Goal: Book appointment/travel/reservation

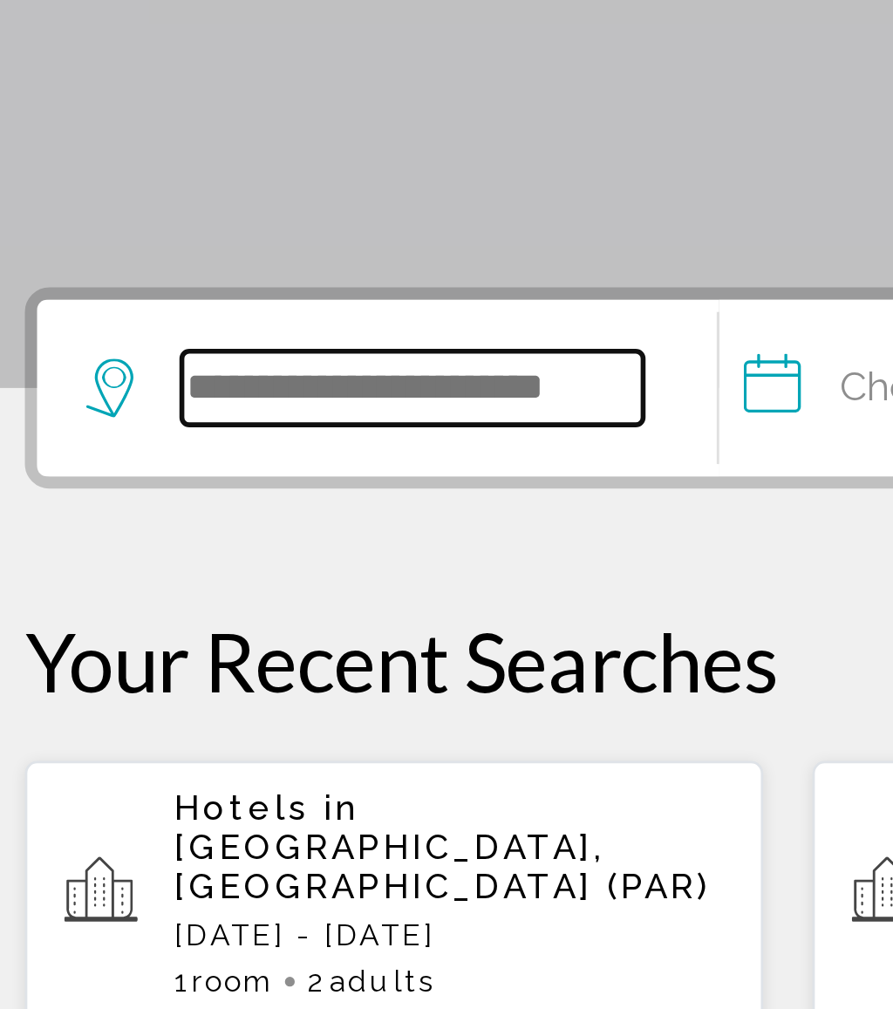
click at [140, 510] on input "Search widget" at bounding box center [173, 523] width 164 height 26
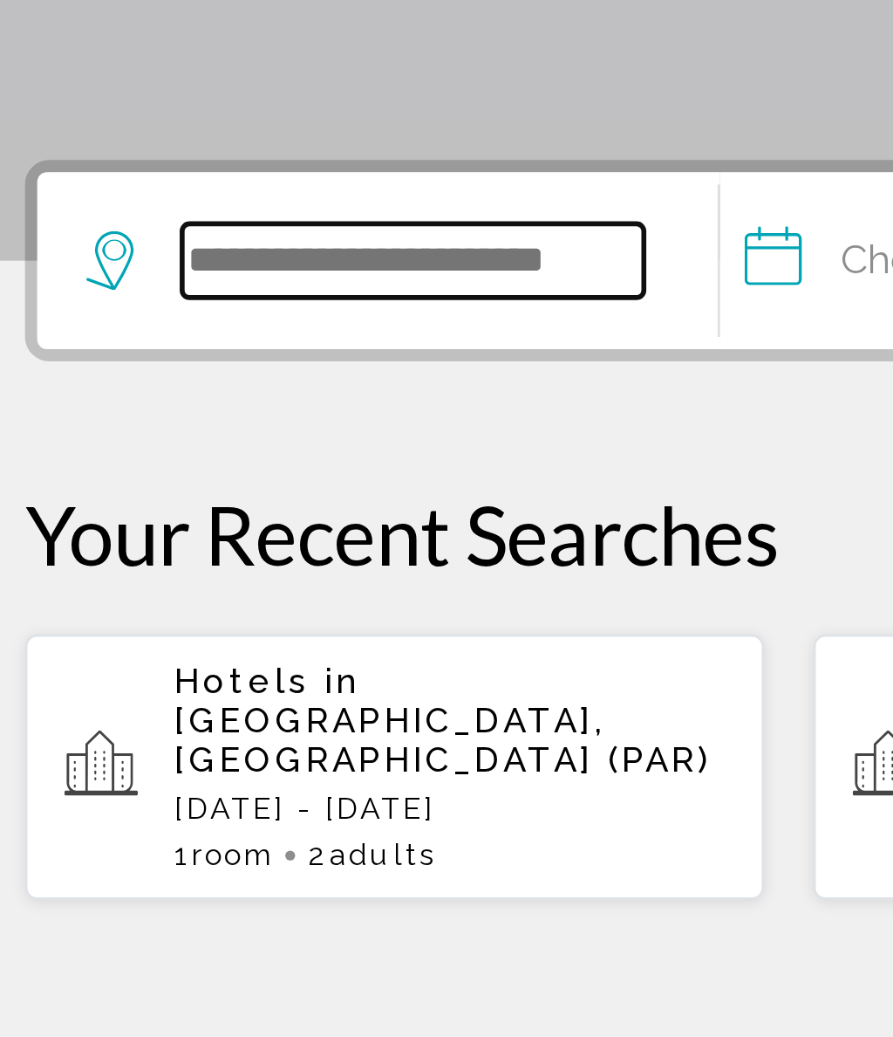
type input "*"
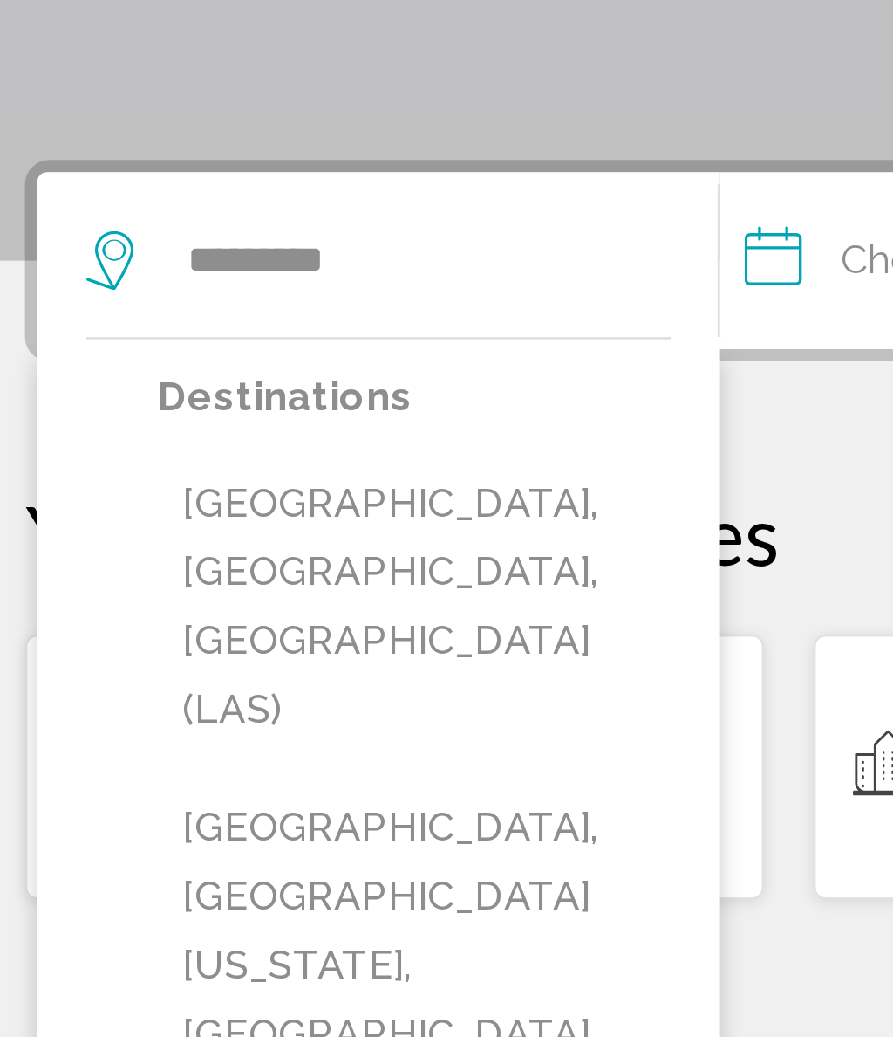
click at [176, 593] on button "[GEOGRAPHIC_DATA], [GEOGRAPHIC_DATA], [GEOGRAPHIC_DATA] (LAS)" at bounding box center [173, 646] width 182 height 106
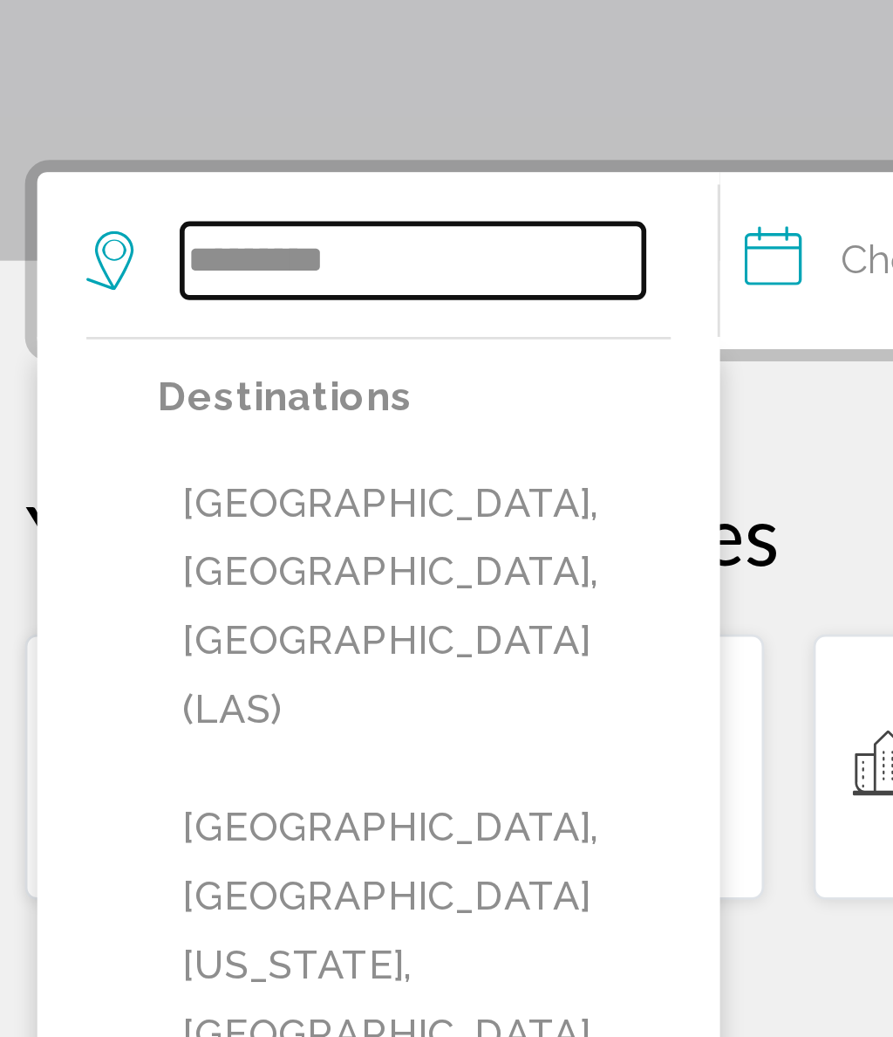
type input "**********"
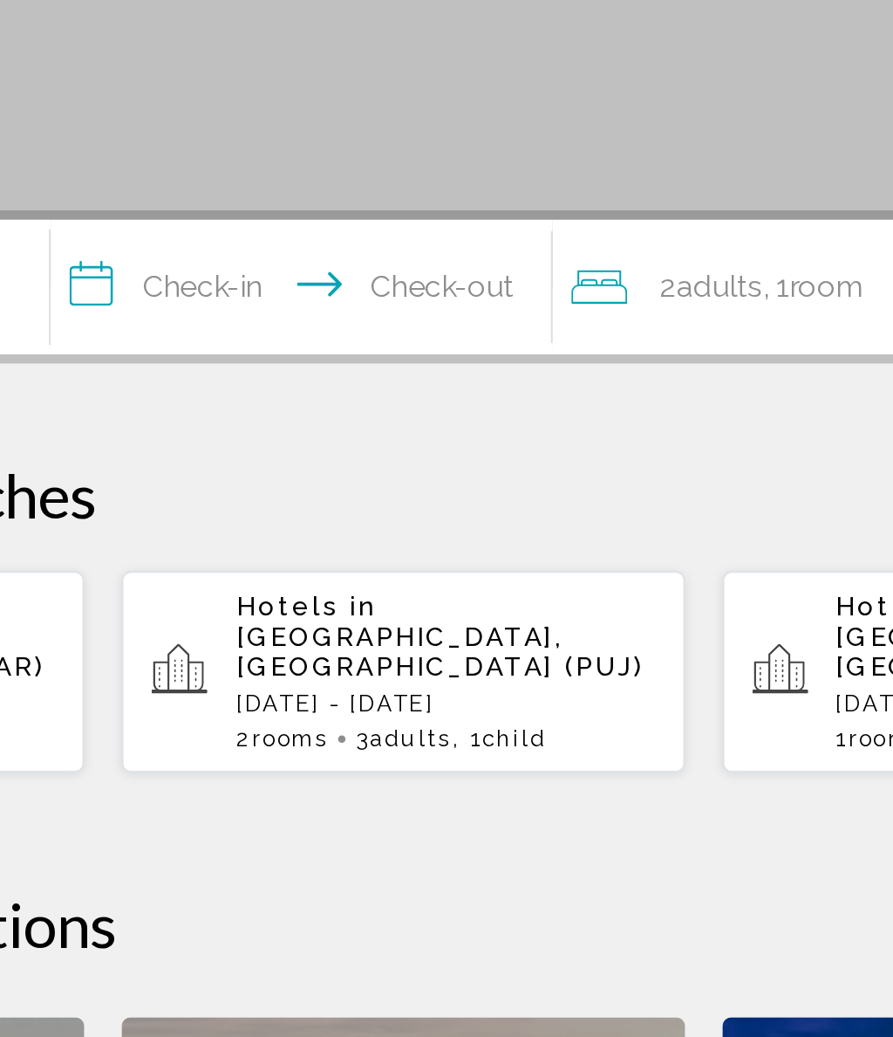
click at [282, 492] on input "**********" at bounding box center [402, 526] width 241 height 68
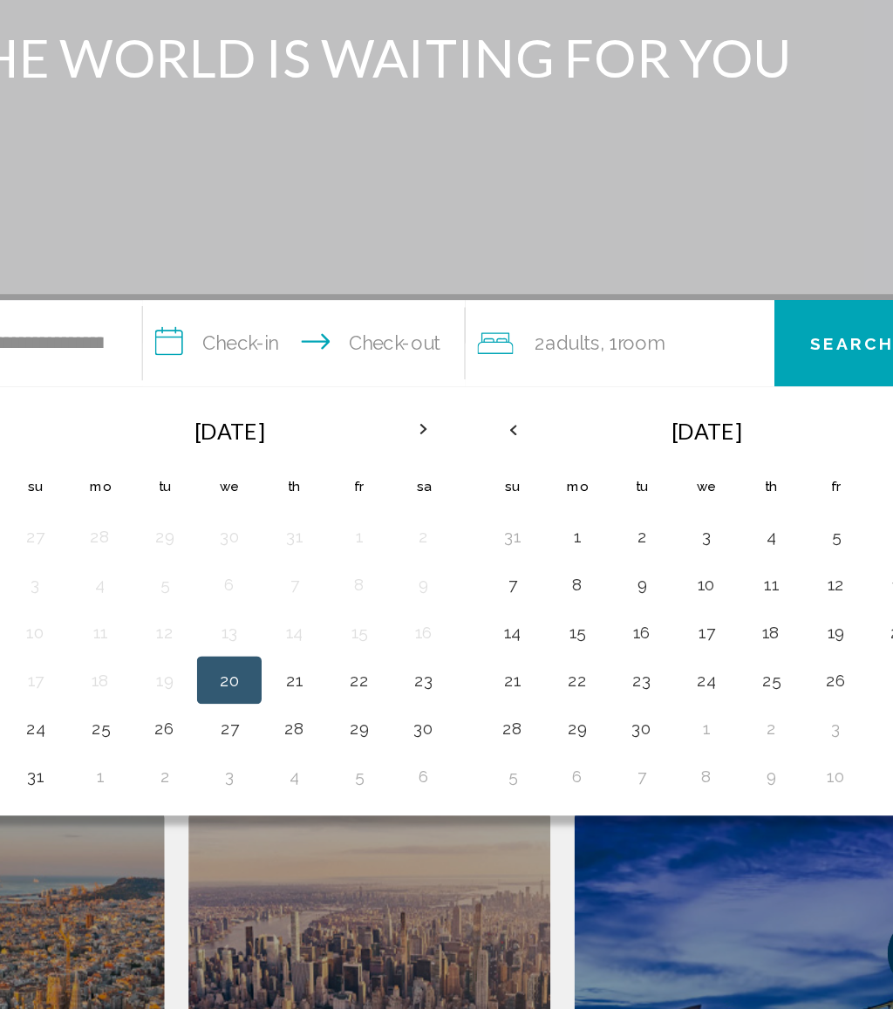
scroll to position [47, 0]
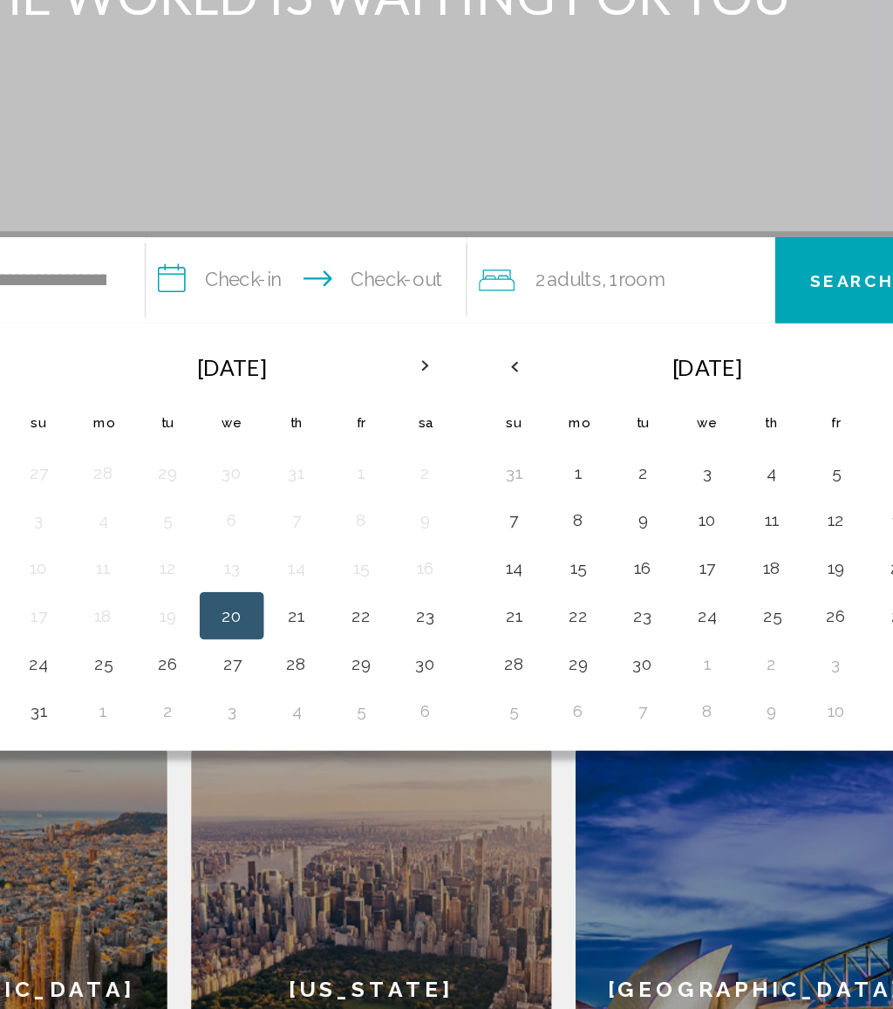
click at [425, 744] on button "29" at bounding box center [439, 756] width 28 height 24
click at [236, 779] on button "1" at bounding box center [250, 791] width 28 height 24
type input "**********"
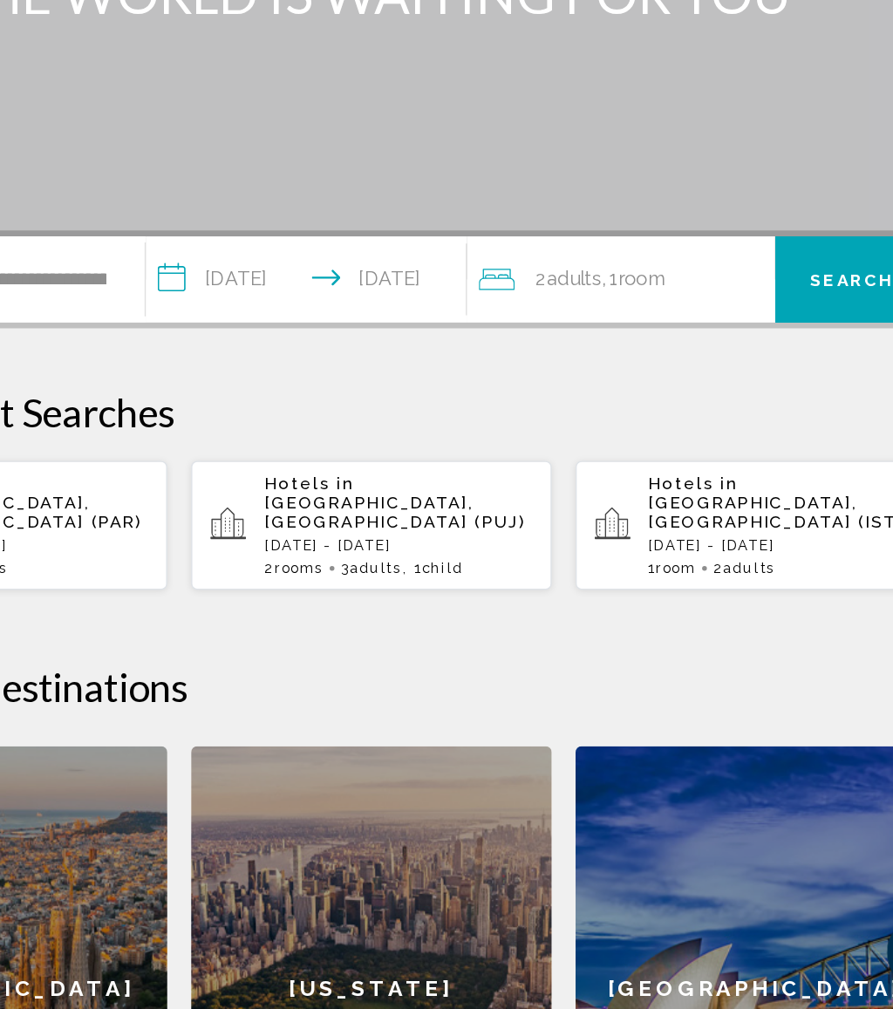
click at [525, 463] on div "2 Adult Adults , 1 Room rooms" at bounding box center [633, 475] width 216 height 24
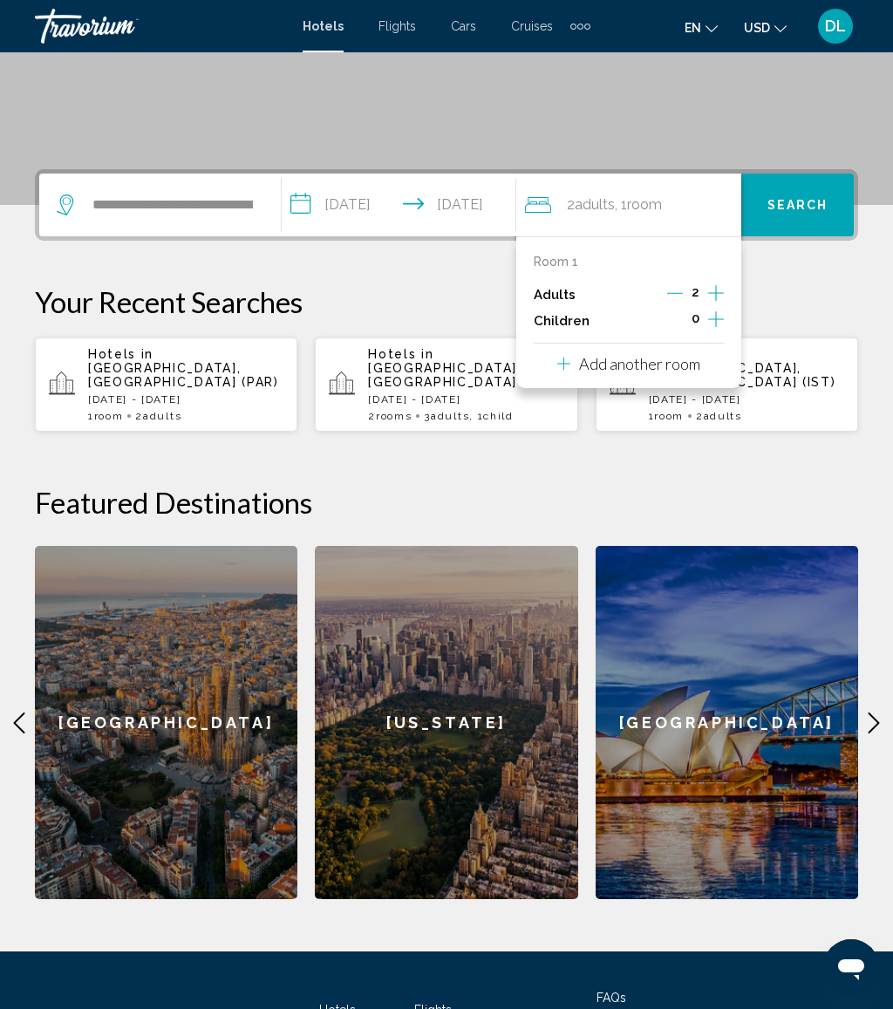
click at [724, 318] on button "Increment children" at bounding box center [716, 321] width 16 height 26
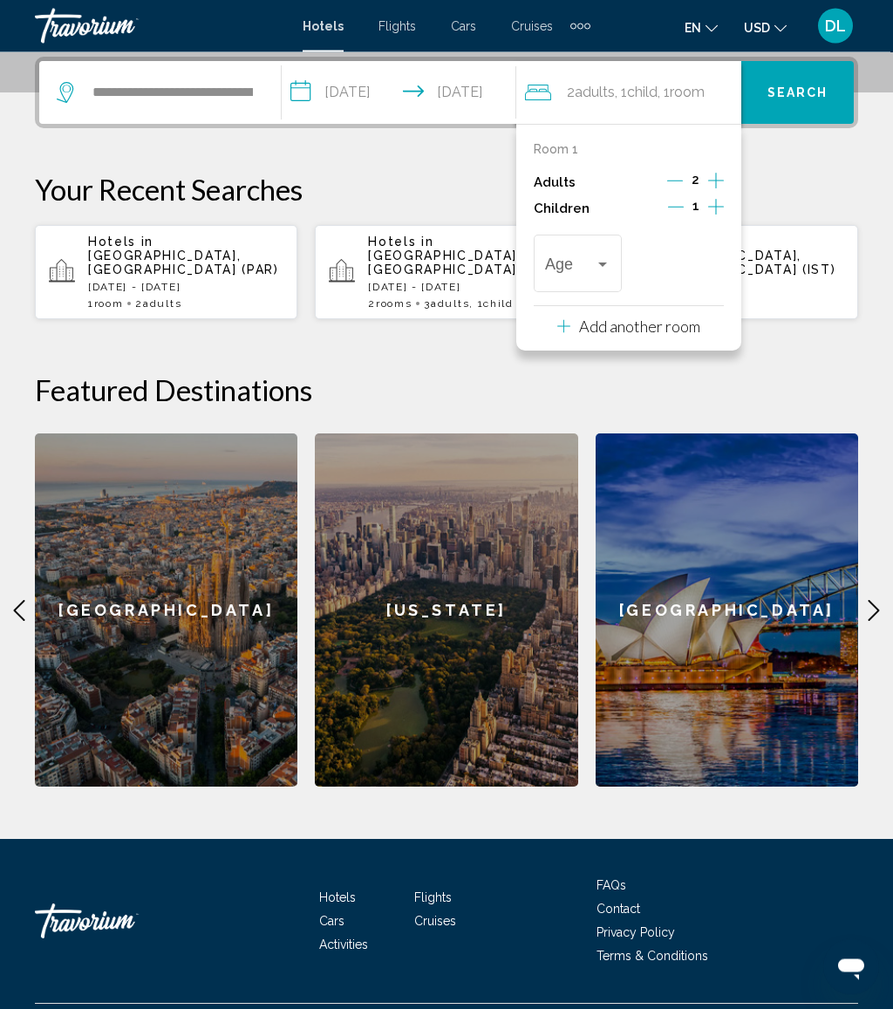
scroll to position [431, 0]
click at [604, 270] on div "Travelers: 2 adults, 1 child" at bounding box center [577, 267] width 65 height 17
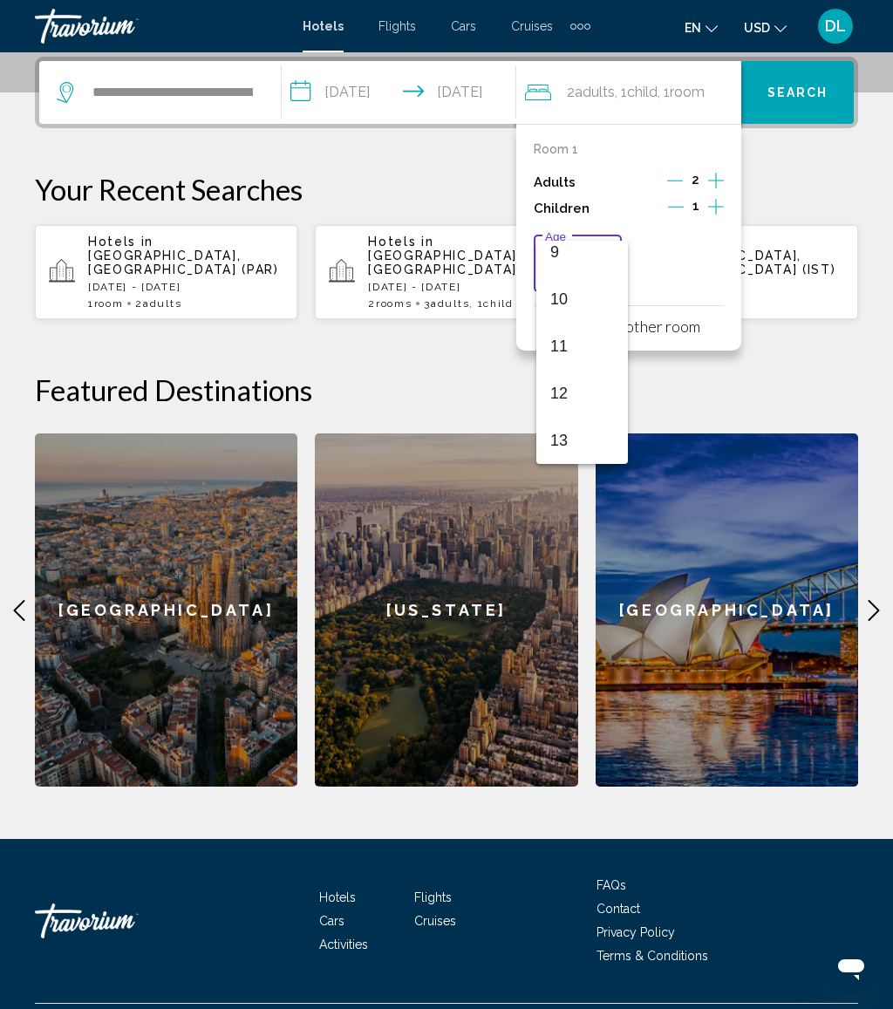
scroll to position [480, 0]
click at [620, 400] on mat-option "13" at bounding box center [583, 396] width 92 height 47
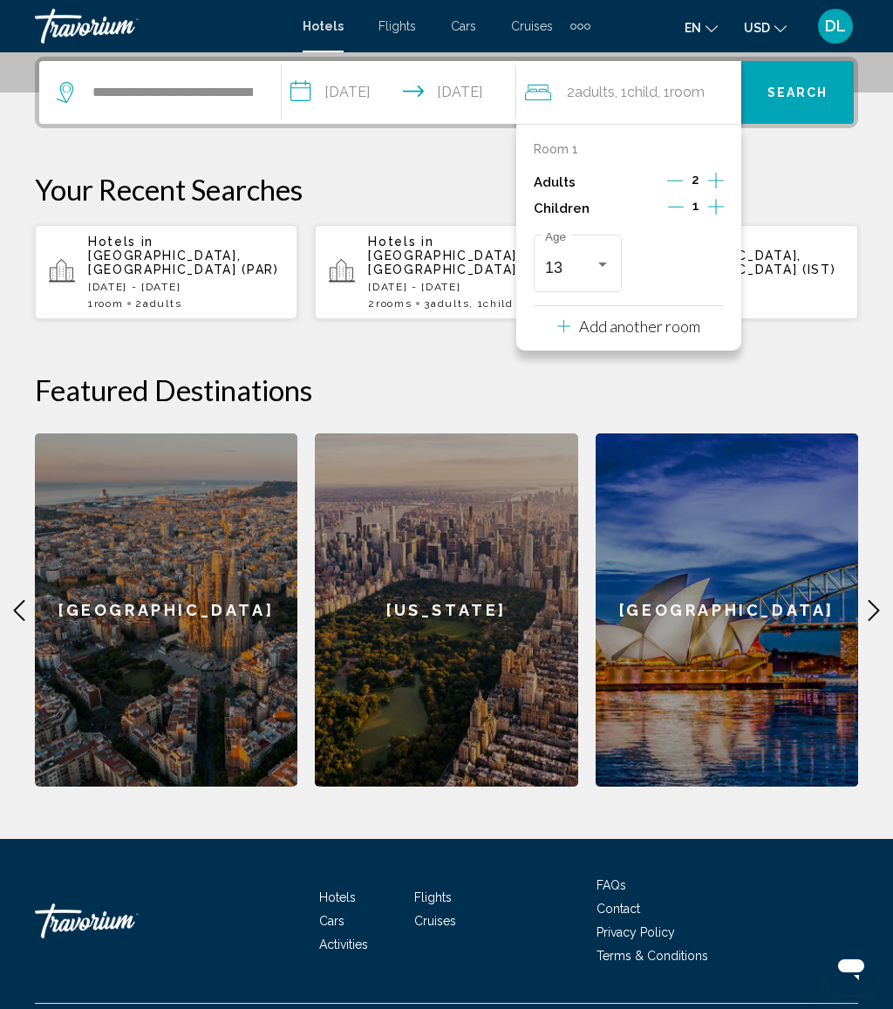
click at [811, 106] on button "Search" at bounding box center [798, 92] width 113 height 63
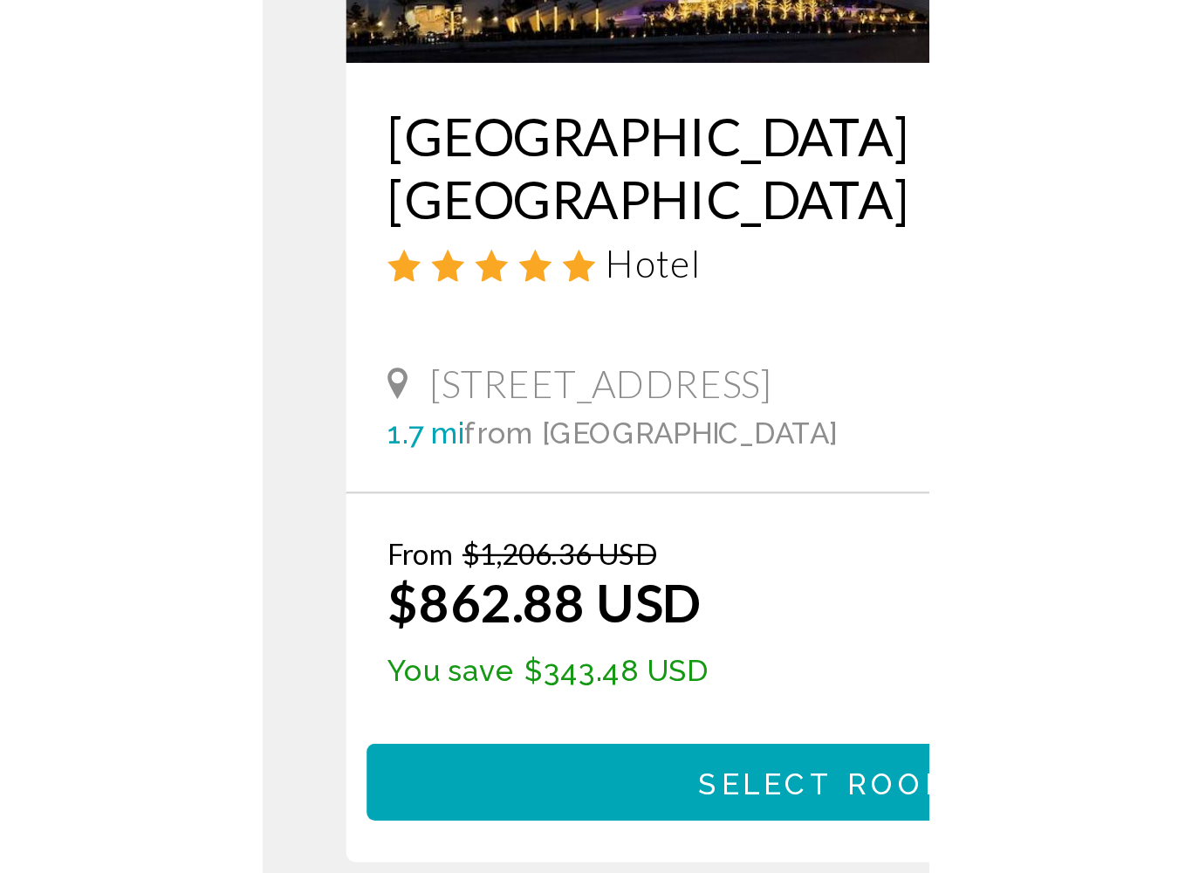
scroll to position [2234, 0]
